Goal: Check status: Check status

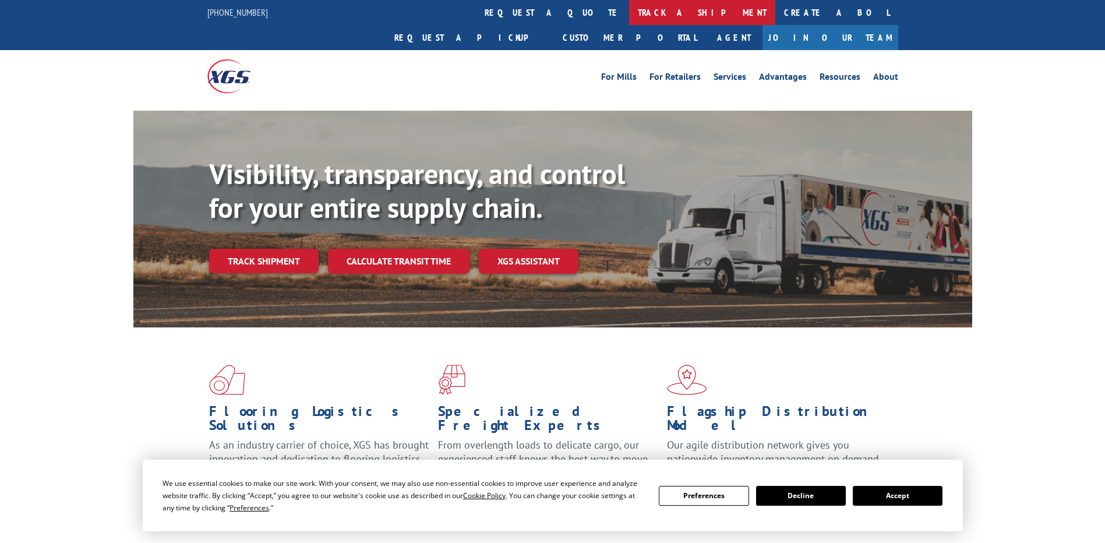
click at [629, 14] on link "track a shipment" at bounding box center [702, 12] width 146 height 25
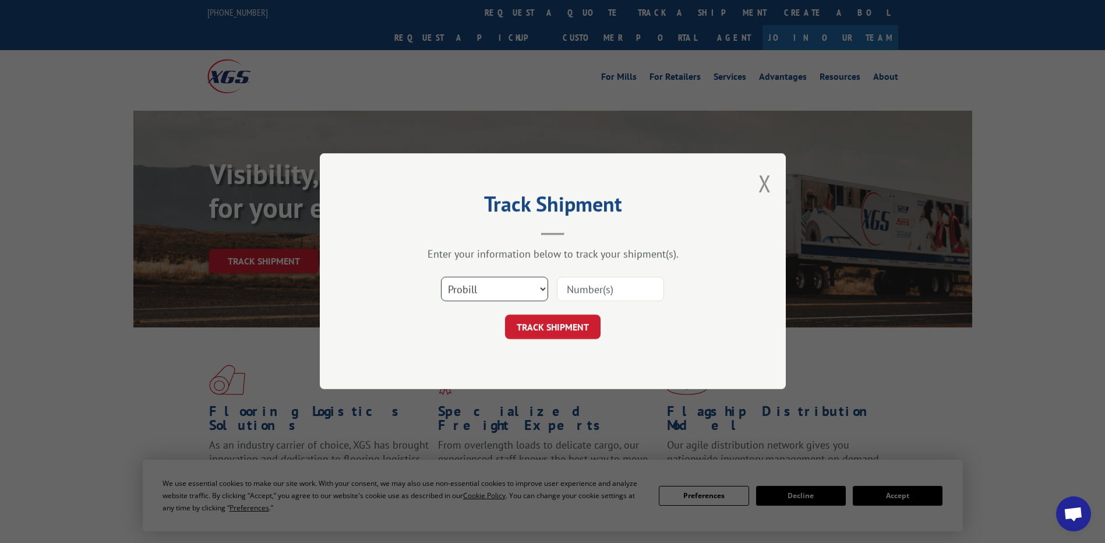
scroll to position [4924, 0]
click at [531, 289] on select "Select category... Probill BOL PO" at bounding box center [494, 289] width 107 height 24
select select "po"
click at [441, 277] on select "Select category... Probill BOL PO" at bounding box center [494, 289] width 107 height 24
paste input "01529210"
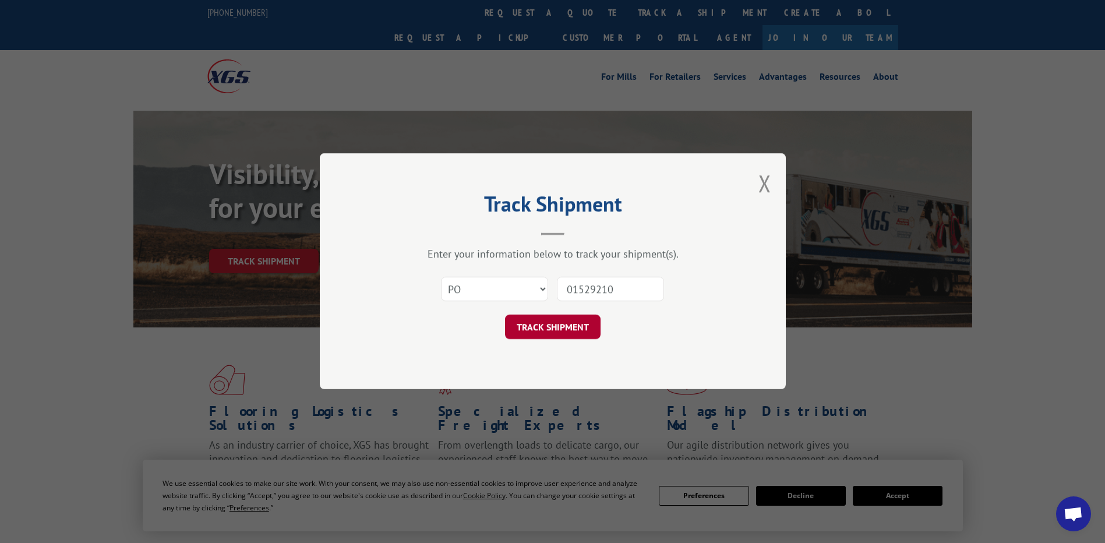
type input "01529210"
click at [583, 322] on button "TRACK SHIPMENT" at bounding box center [553, 327] width 96 height 24
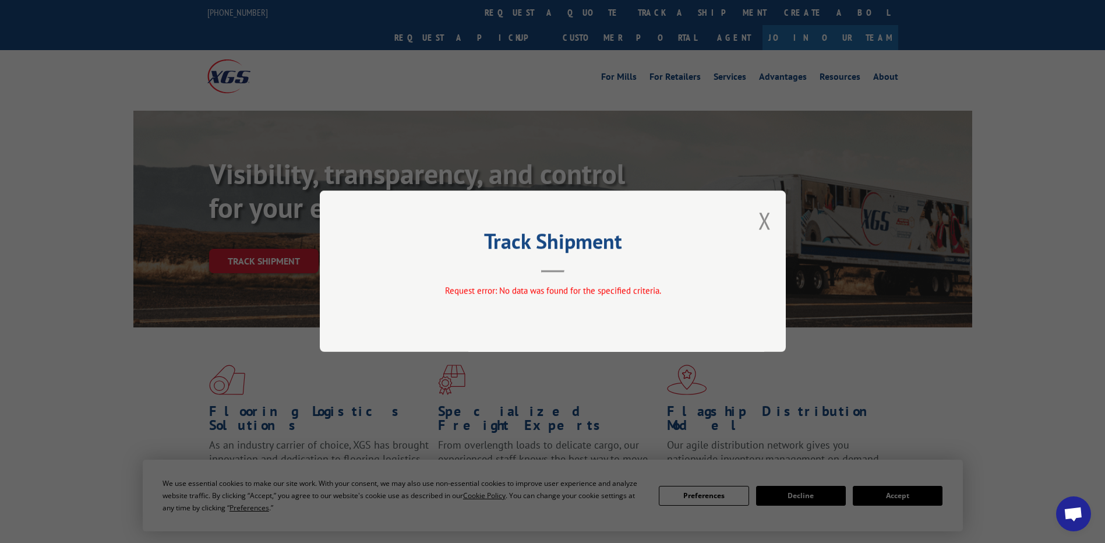
click at [755, 220] on div "Track Shipment Request error: No data was found for the specified criteria." at bounding box center [553, 270] width 466 height 161
click at [974, 391] on div "Track Shipment Request error: No data was found for the specified criteria." at bounding box center [552, 271] width 1105 height 543
